Goal: Book appointment/travel/reservation

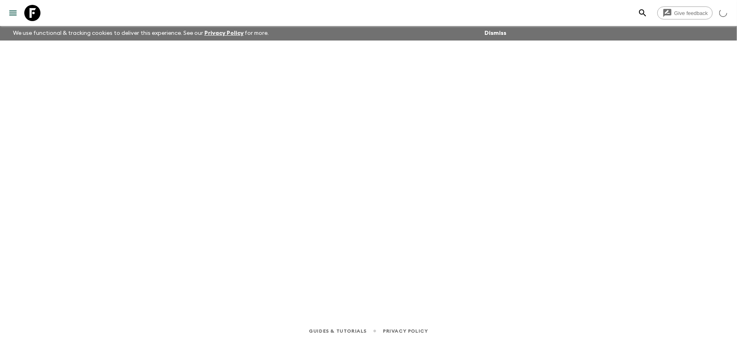
click at [36, 8] on icon at bounding box center [32, 13] width 16 height 16
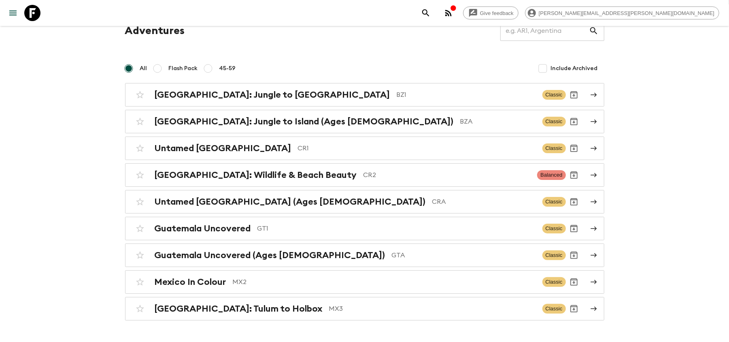
scroll to position [54, 0]
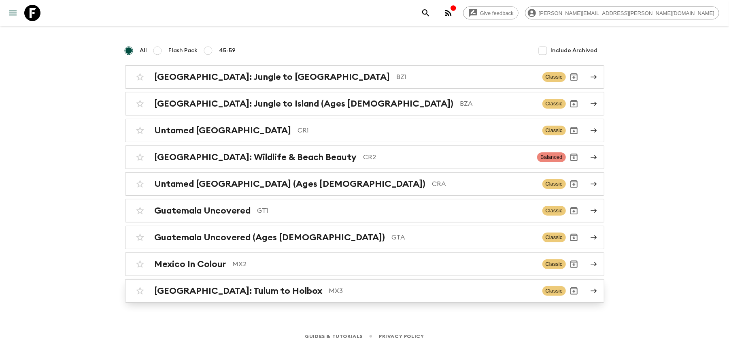
click at [329, 293] on p "MX3" at bounding box center [432, 291] width 207 height 10
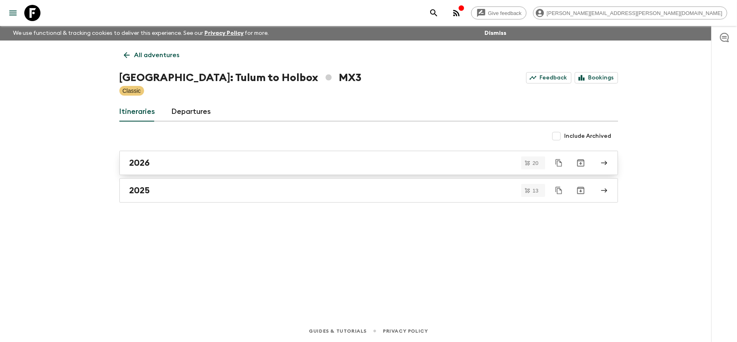
click at [327, 154] on link "2026" at bounding box center [368, 163] width 499 height 24
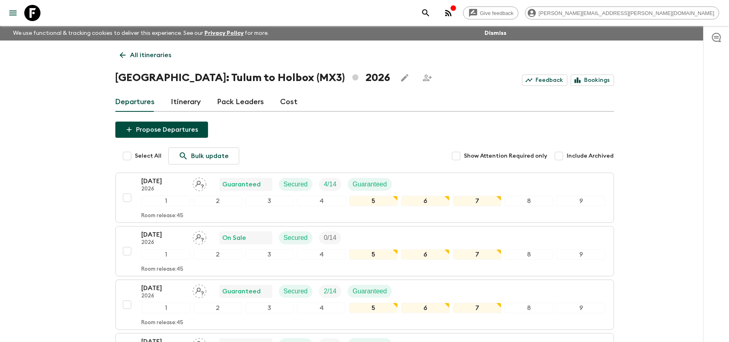
click at [31, 11] on icon at bounding box center [32, 13] width 16 height 16
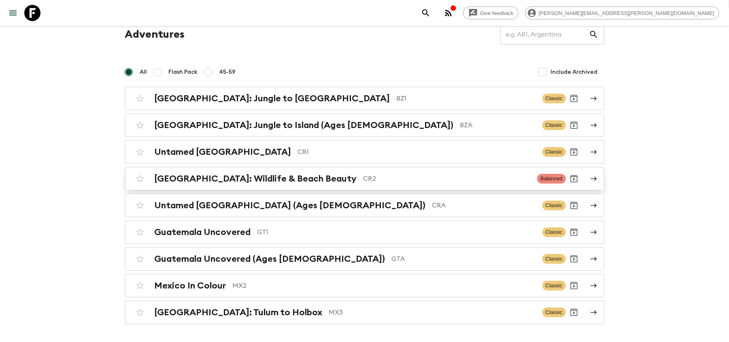
scroll to position [62, 0]
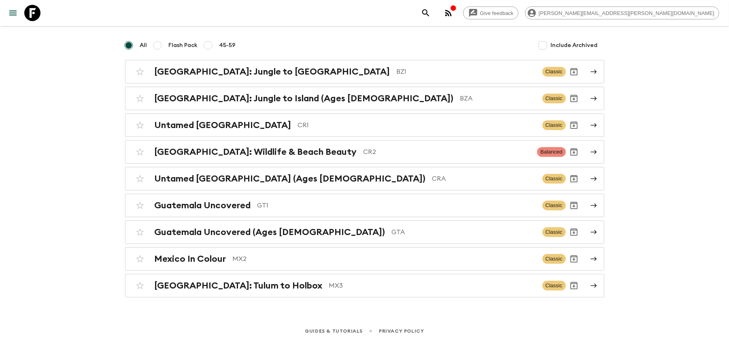
click at [258, 299] on div "Give feedback [PERSON_NAME][EMAIL_ADDRESS][PERSON_NAME][DOMAIN_NAME] We use fun…" at bounding box center [364, 141] width 729 height 401
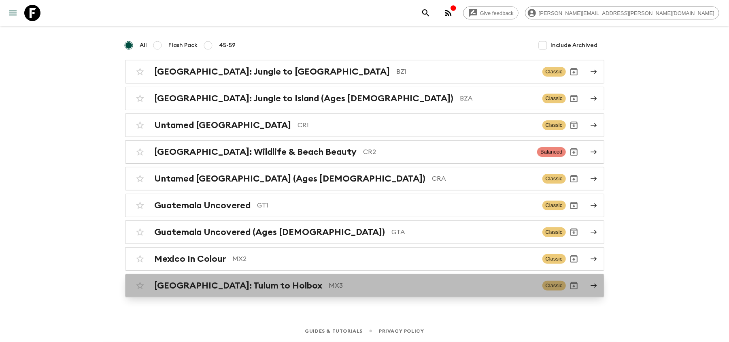
click at [261, 292] on div "[GEOGRAPHIC_DATA]: Tulum to Holbox MX3 Classic" at bounding box center [349, 285] width 434 height 16
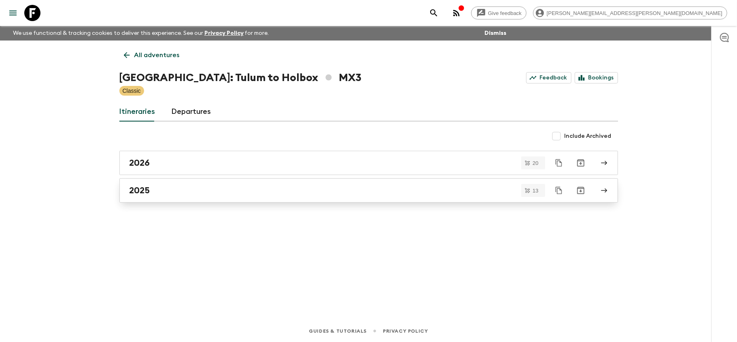
click at [171, 189] on div "2025" at bounding box center [360, 190] width 463 height 11
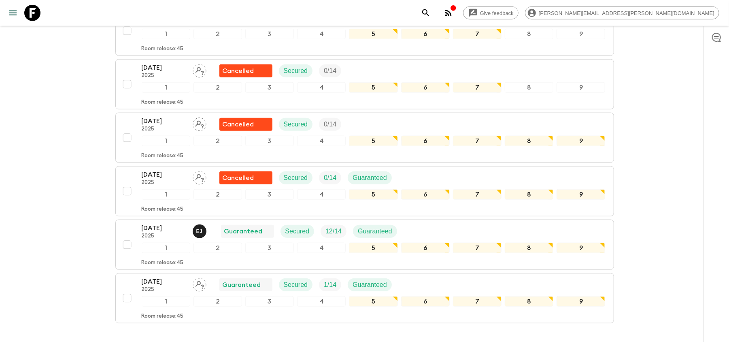
scroll to position [603, 0]
